Goal: Transaction & Acquisition: Obtain resource

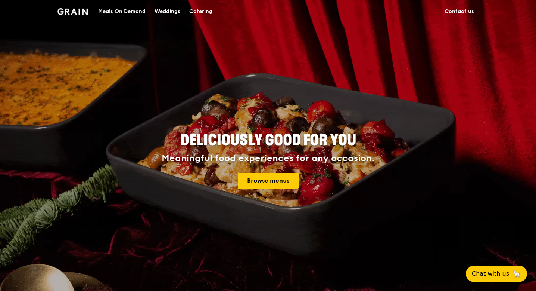
click at [205, 12] on div "Catering" at bounding box center [200, 11] width 23 height 22
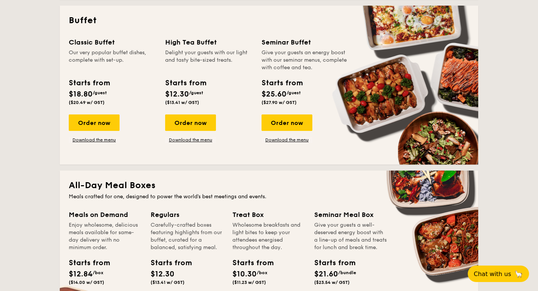
scroll to position [350, 0]
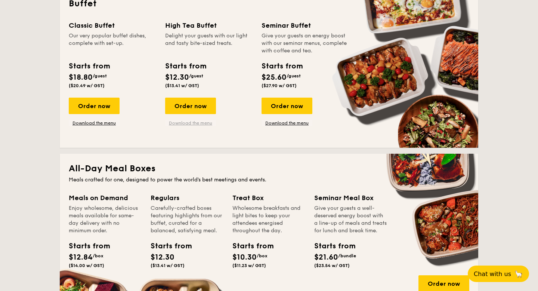
click at [191, 123] on link "Download the menu" at bounding box center [190, 123] width 51 height 6
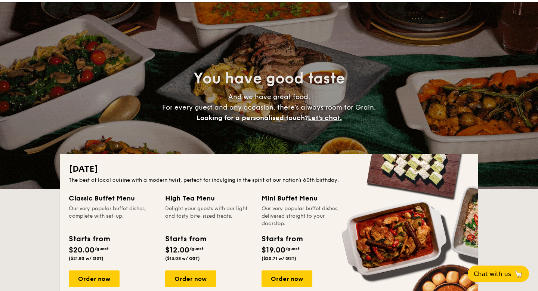
scroll to position [0, 0]
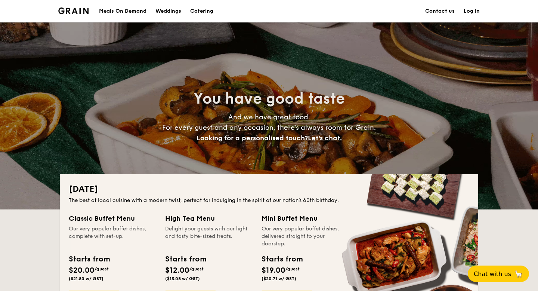
click at [83, 6] on li at bounding box center [76, 11] width 36 height 22
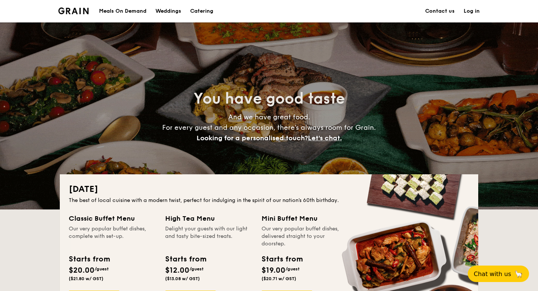
click at [171, 68] on div "You have good taste And we have great food. For every guest and any occasion, t…" at bounding box center [269, 115] width 418 height 187
